Goal: Task Accomplishment & Management: Manage account settings

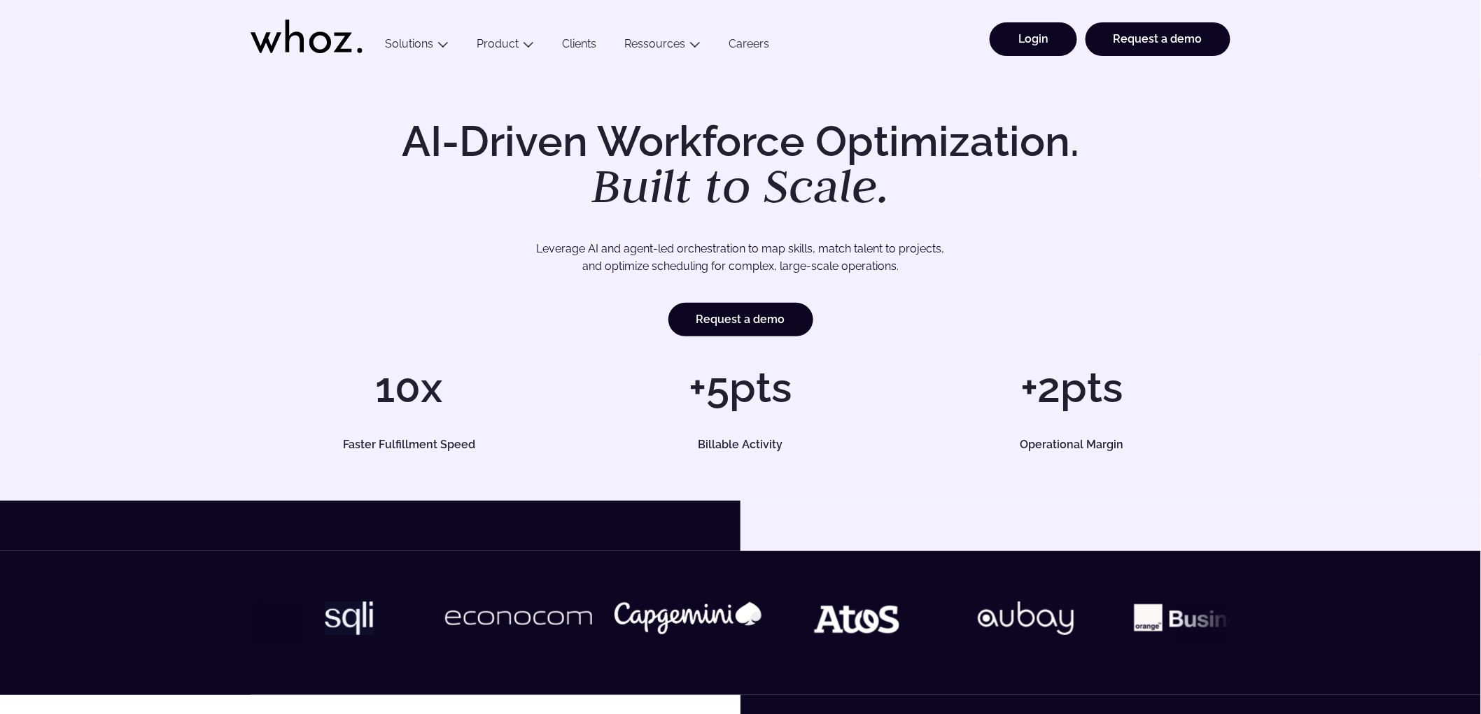
click at [1048, 35] on link "Login" at bounding box center [1032, 39] width 87 height 34
click at [1026, 46] on link "Login" at bounding box center [1032, 39] width 87 height 34
